Goal: Information Seeking & Learning: Learn about a topic

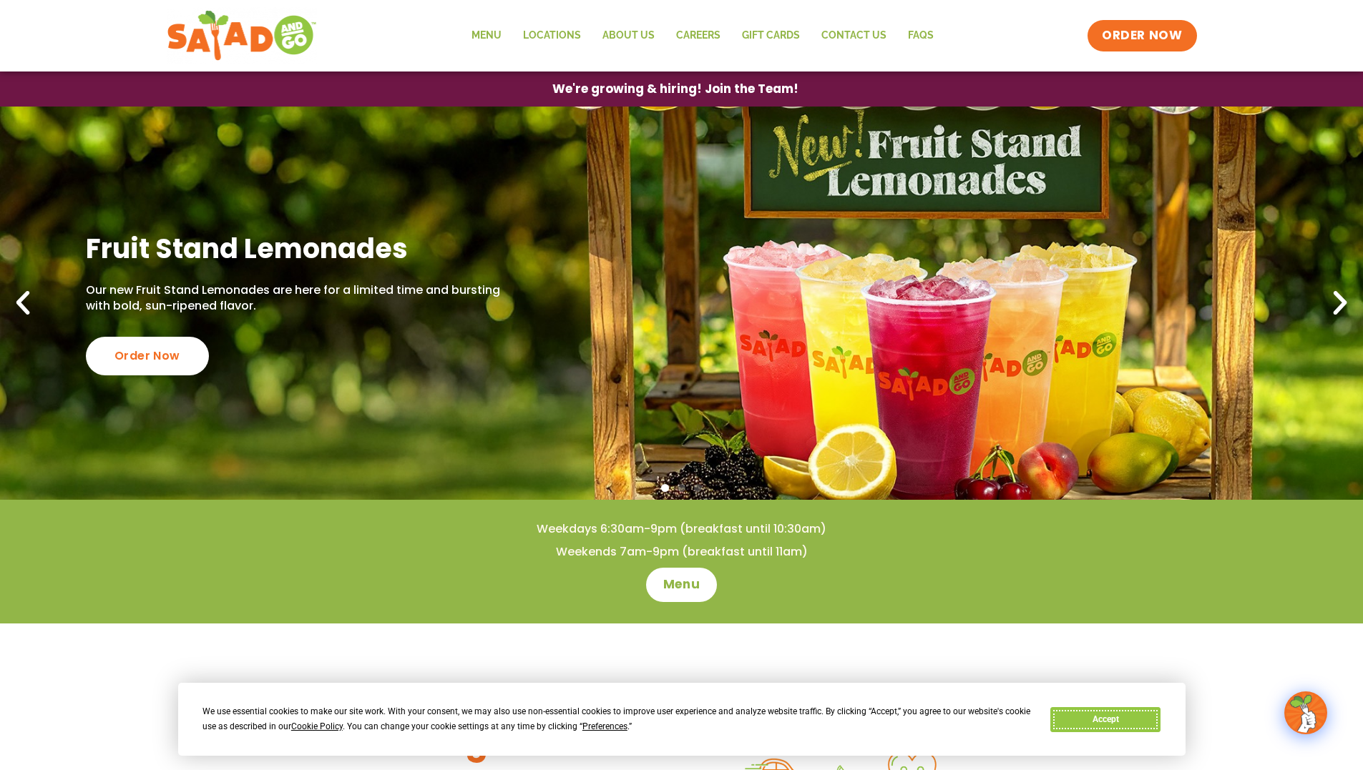
click at [1117, 718] on button "Accept" at bounding box center [1105, 719] width 110 height 25
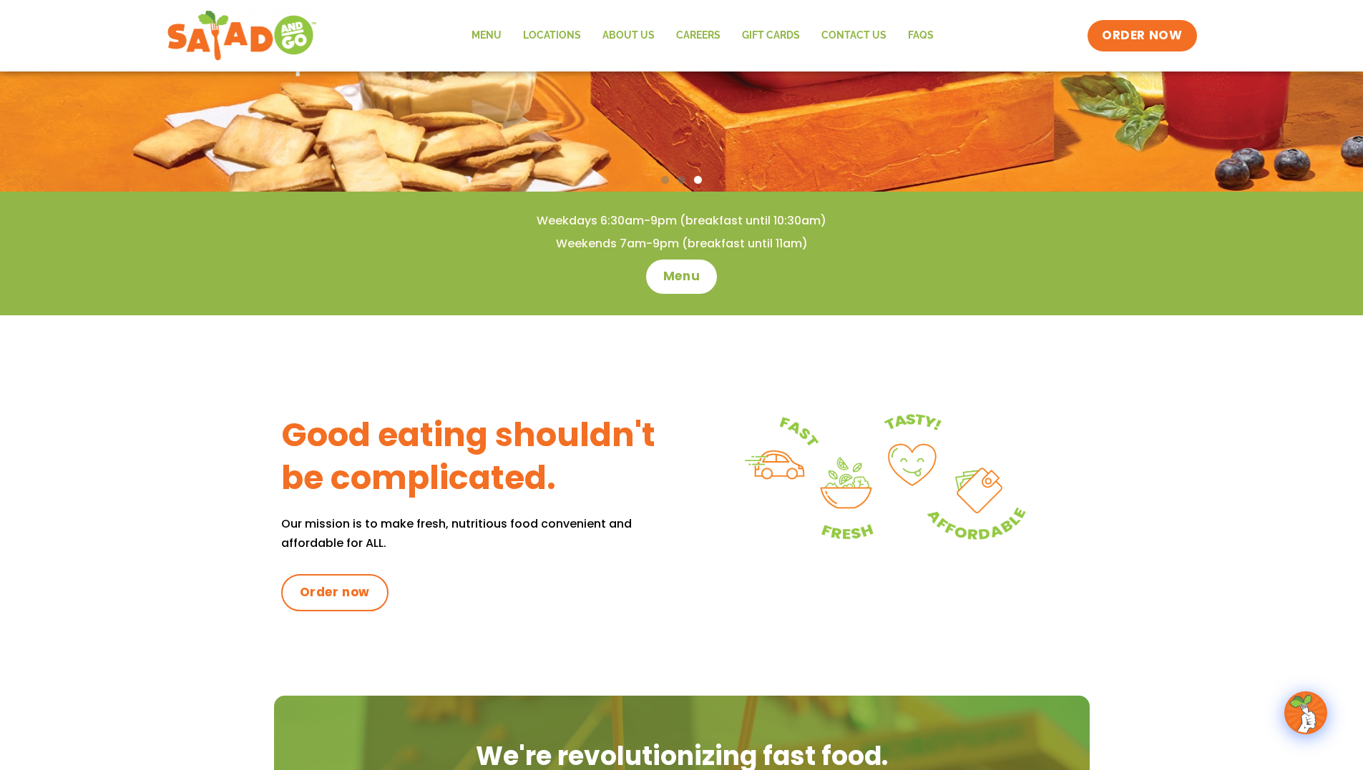
scroll to position [358, 0]
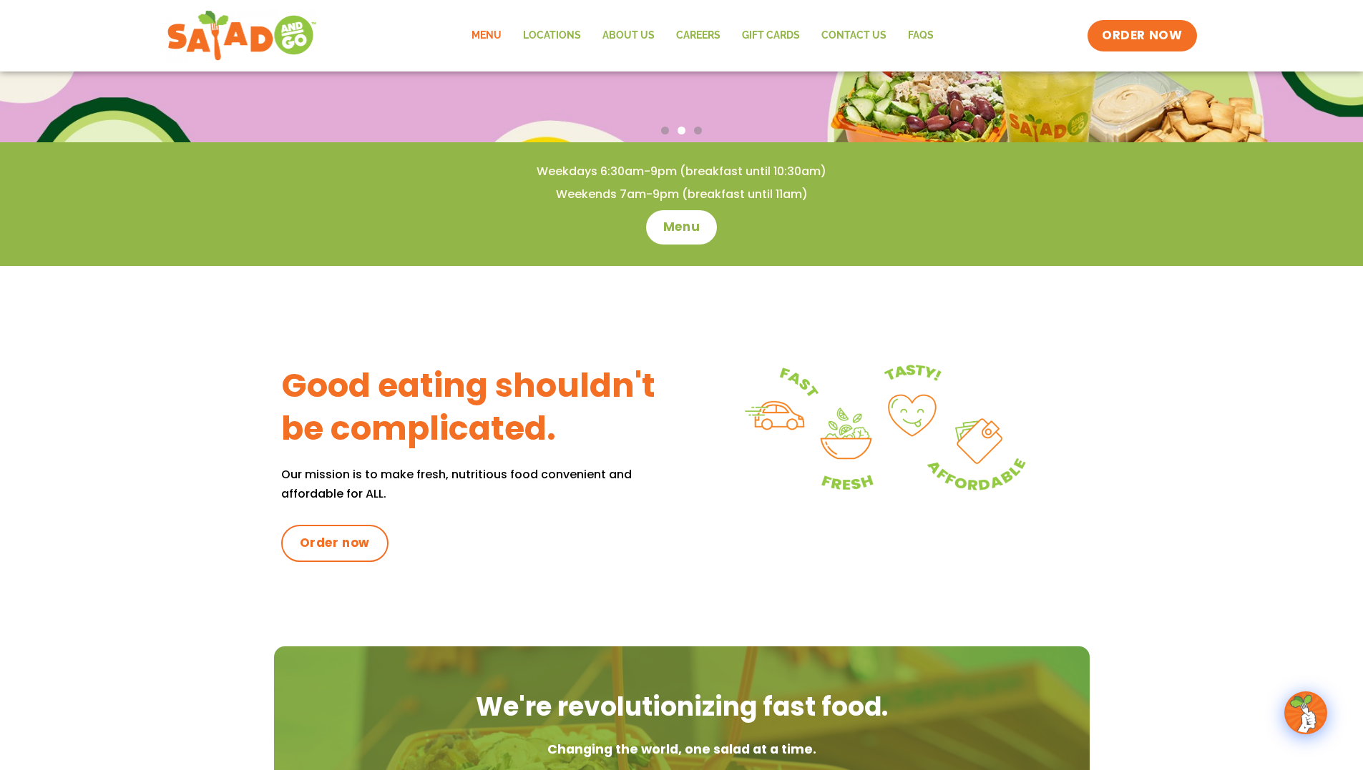
click at [487, 36] on link "Menu" at bounding box center [487, 35] width 52 height 33
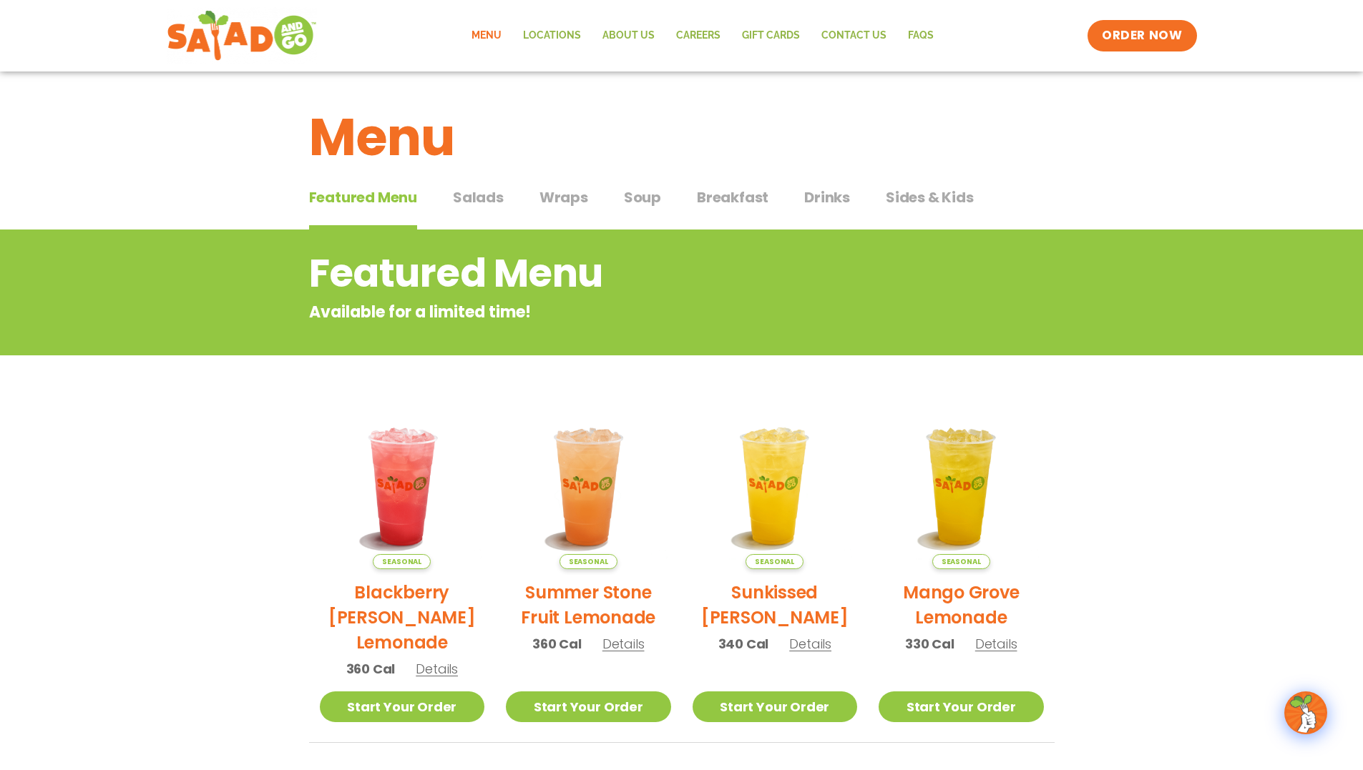
click at [484, 199] on span "Salads" at bounding box center [478, 197] width 51 height 21
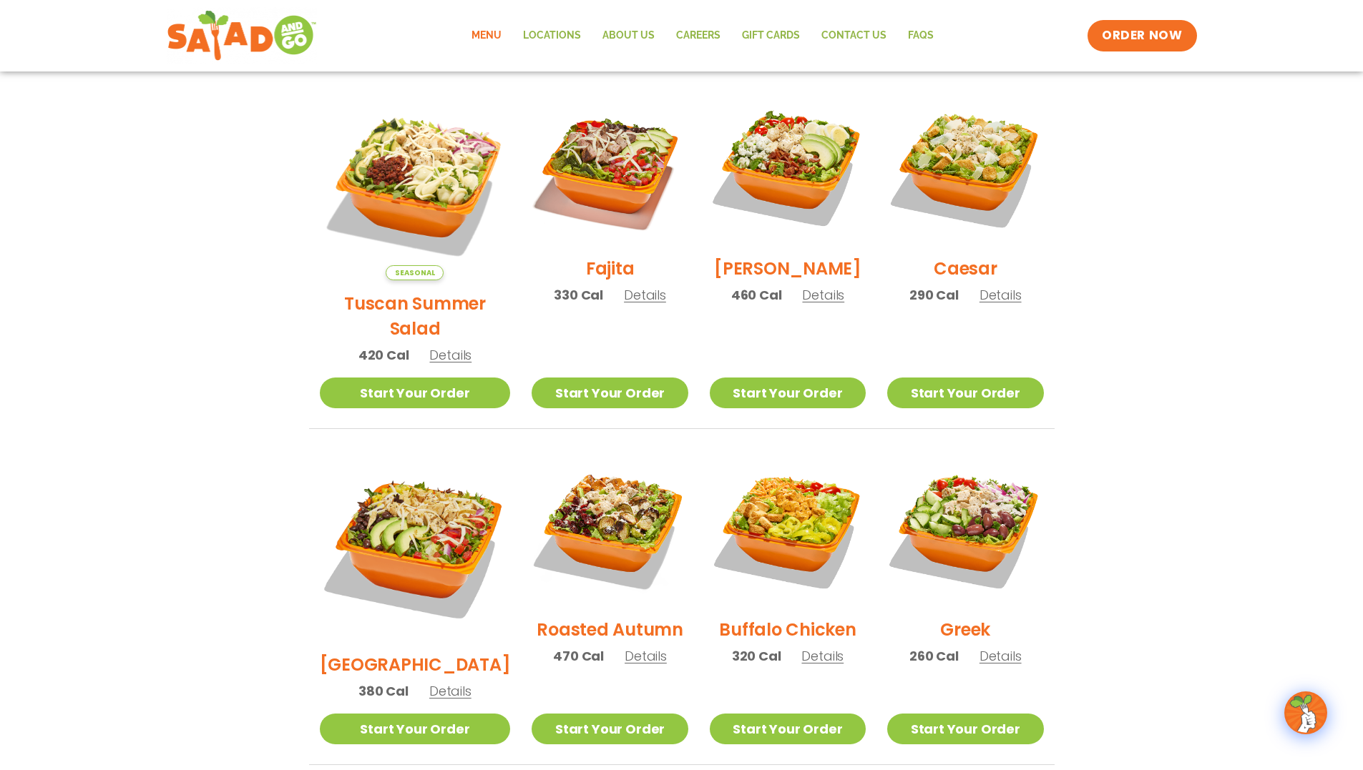
scroll to position [358, 0]
